Goal: Register for event/course

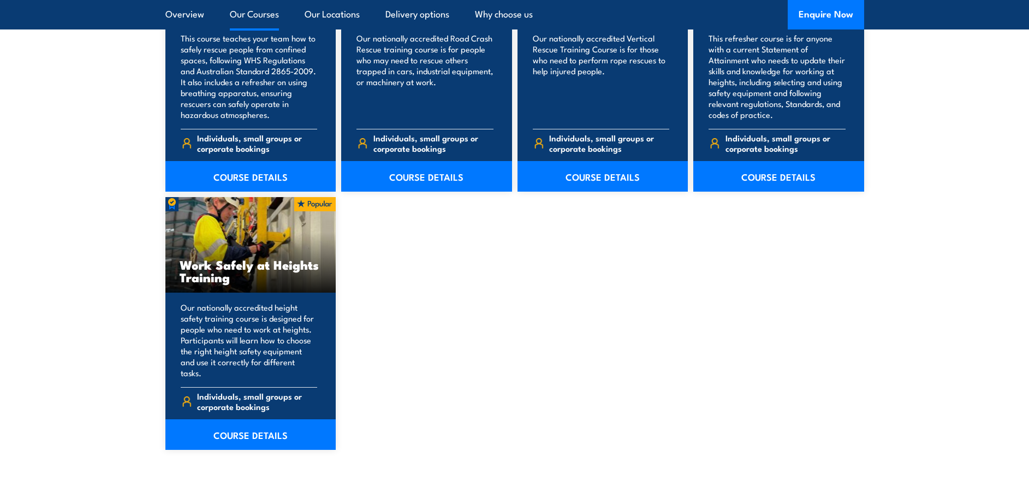
scroll to position [1311, 0]
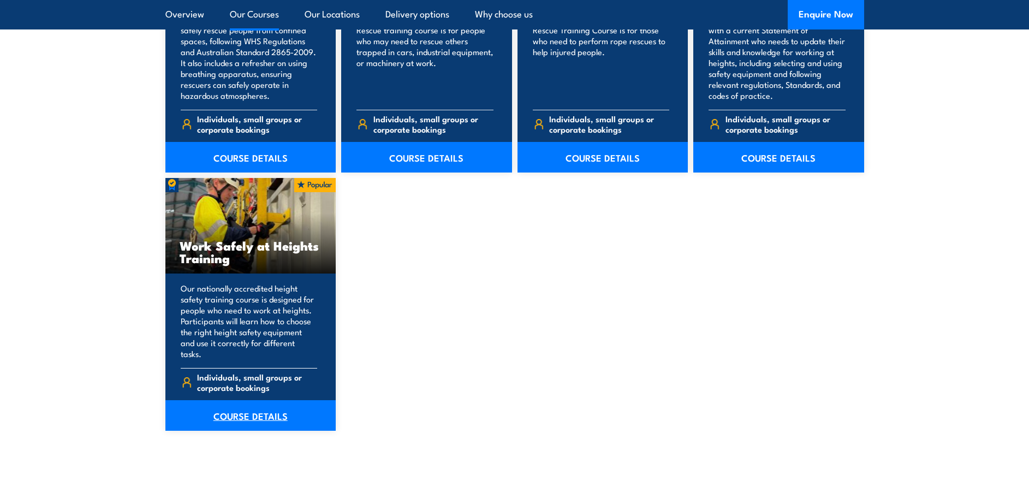
click at [252, 402] on link "COURSE DETAILS" at bounding box center [250, 415] width 171 height 31
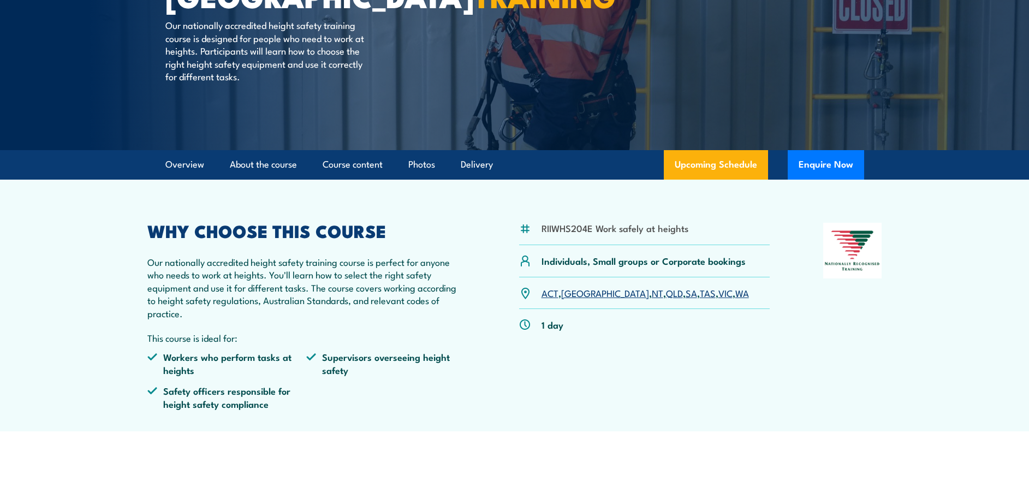
scroll to position [164, 0]
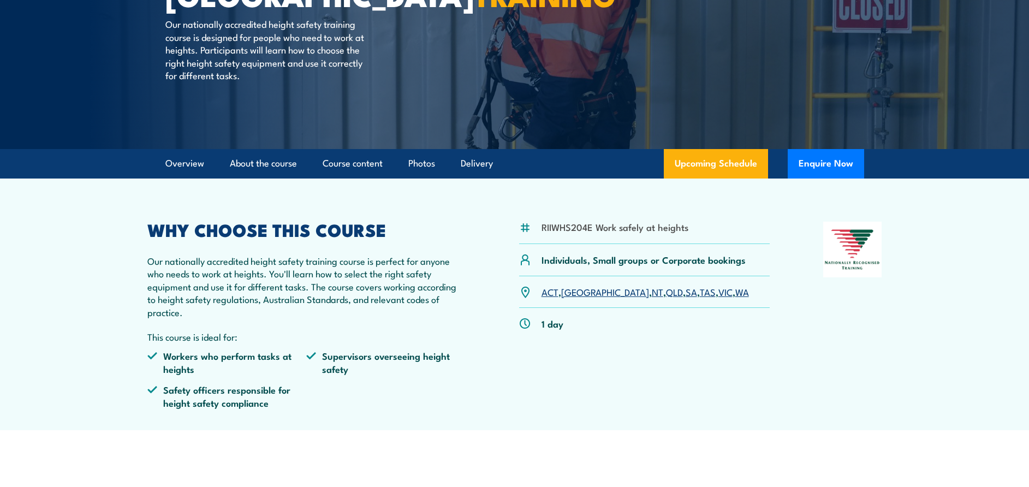
click at [736, 293] on link "WA" at bounding box center [743, 291] width 14 height 13
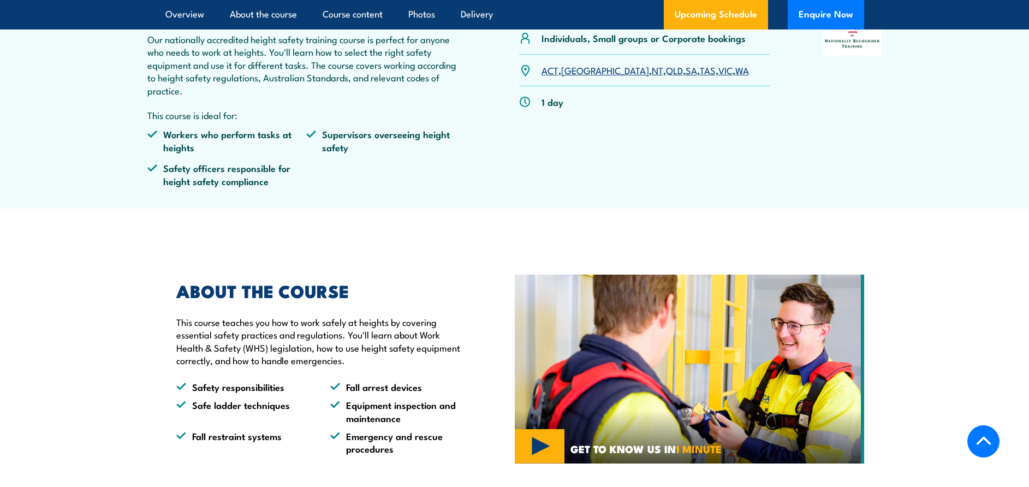
scroll to position [318, 0]
